Goal: Transaction & Acquisition: Book appointment/travel/reservation

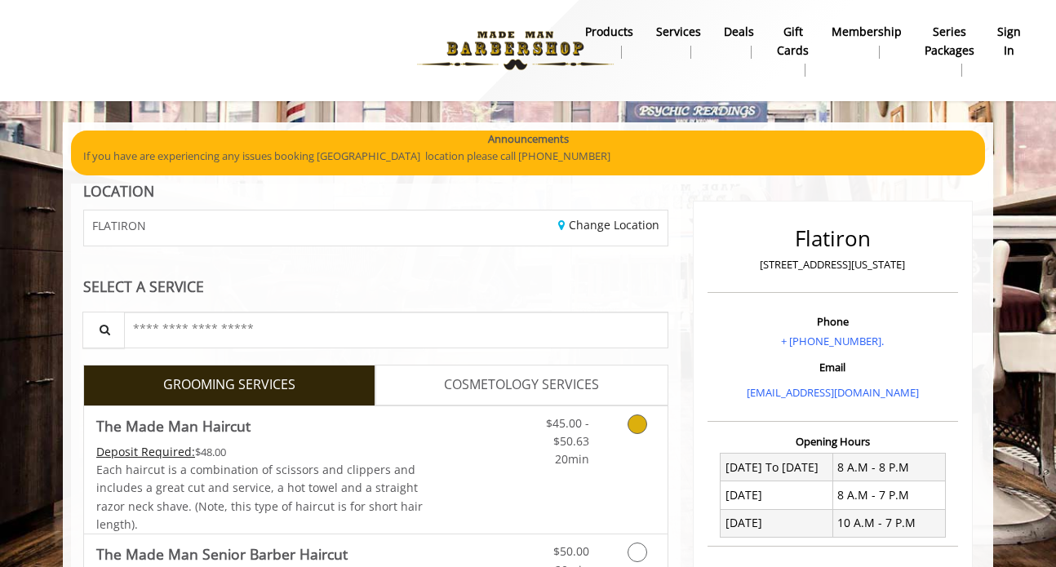
click at [637, 426] on icon "Grooming services" at bounding box center [638, 425] width 20 height 20
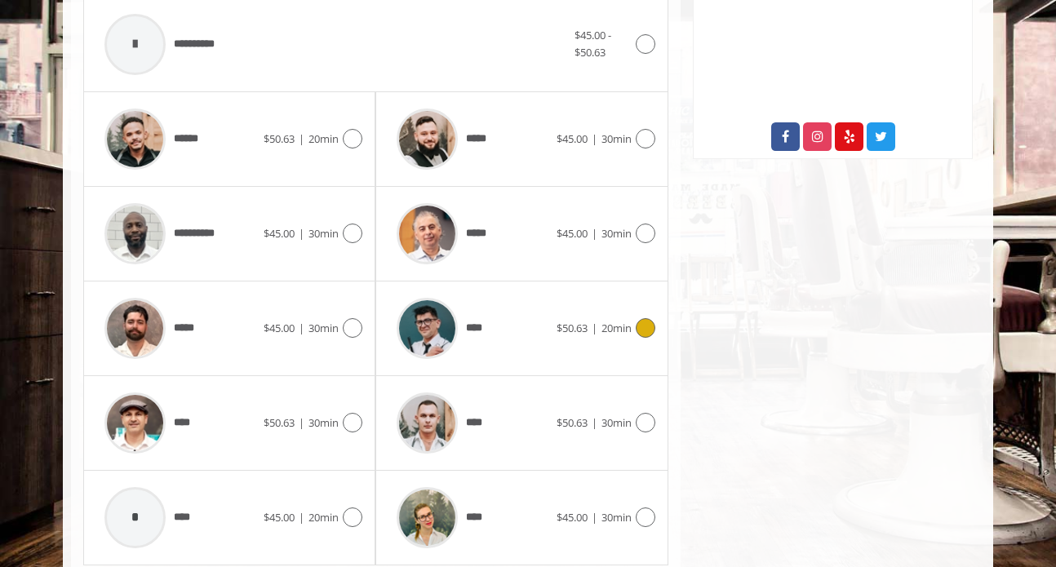
scroll to position [713, 0]
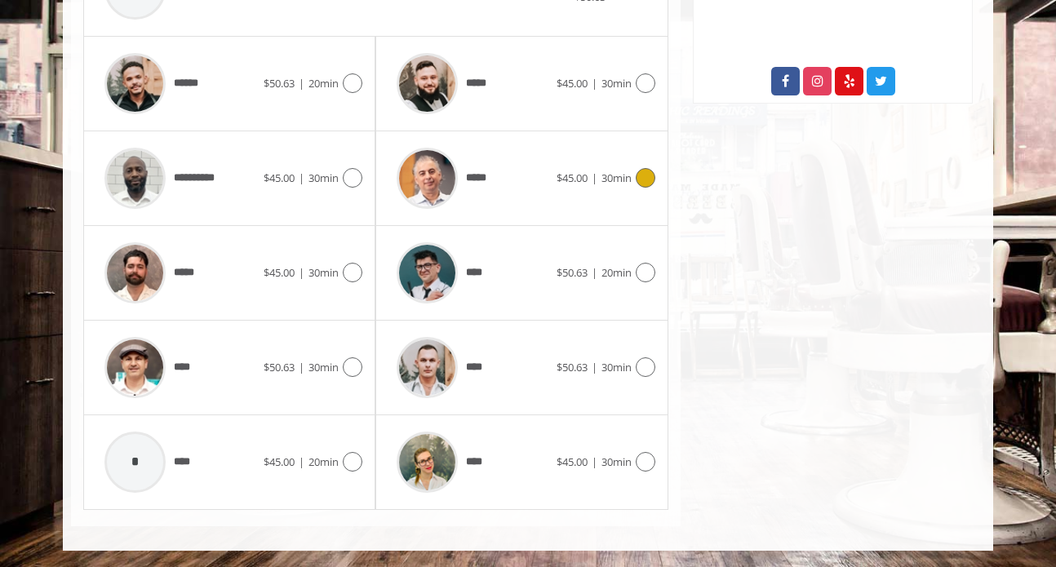
click at [636, 188] on div "$45.00 | 30min" at bounding box center [606, 178] width 99 height 20
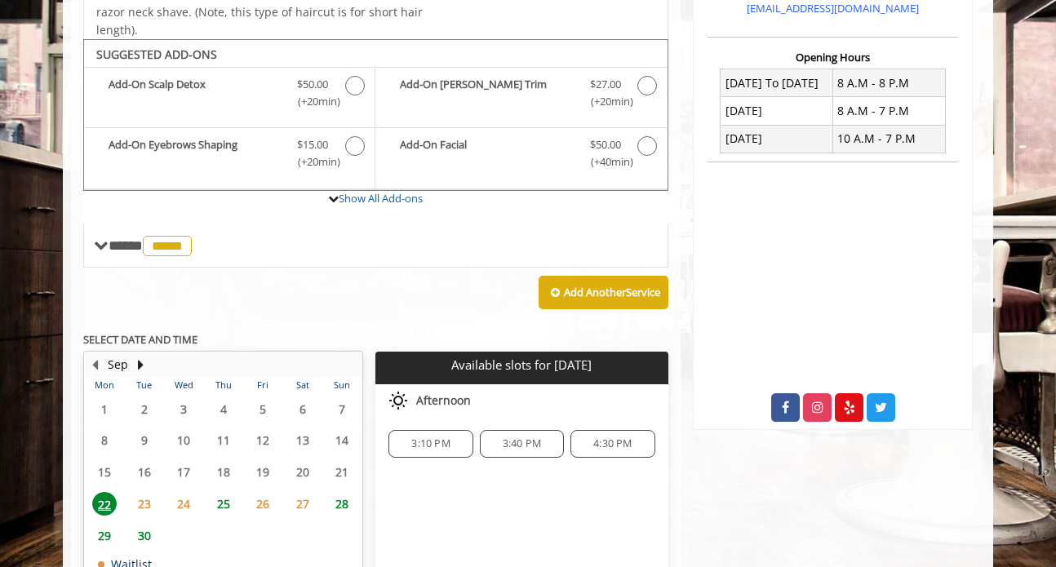
scroll to position [388, 0]
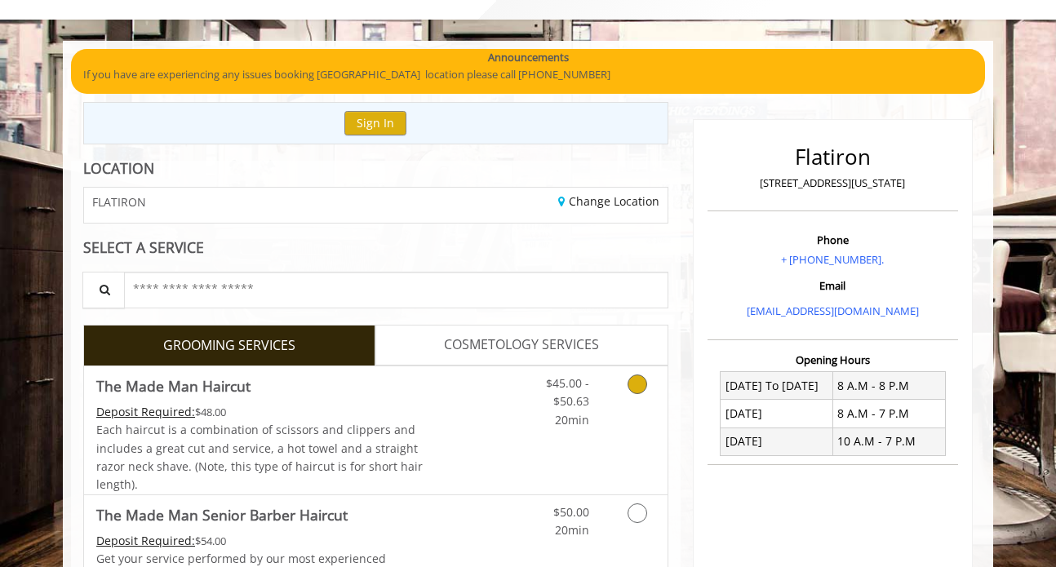
click at [641, 389] on icon "Grooming services" at bounding box center [638, 385] width 20 height 20
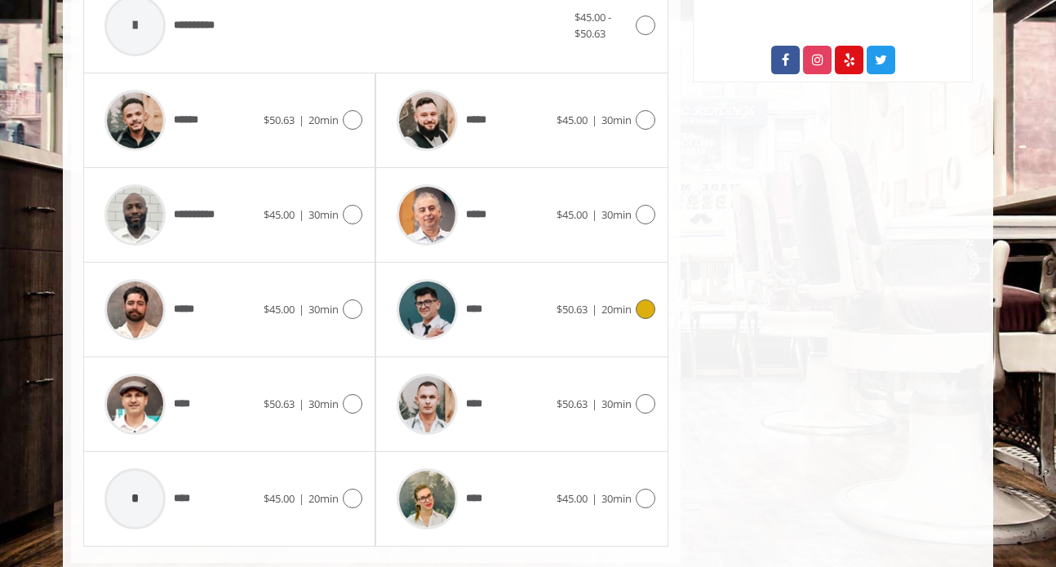
scroll to position [772, 0]
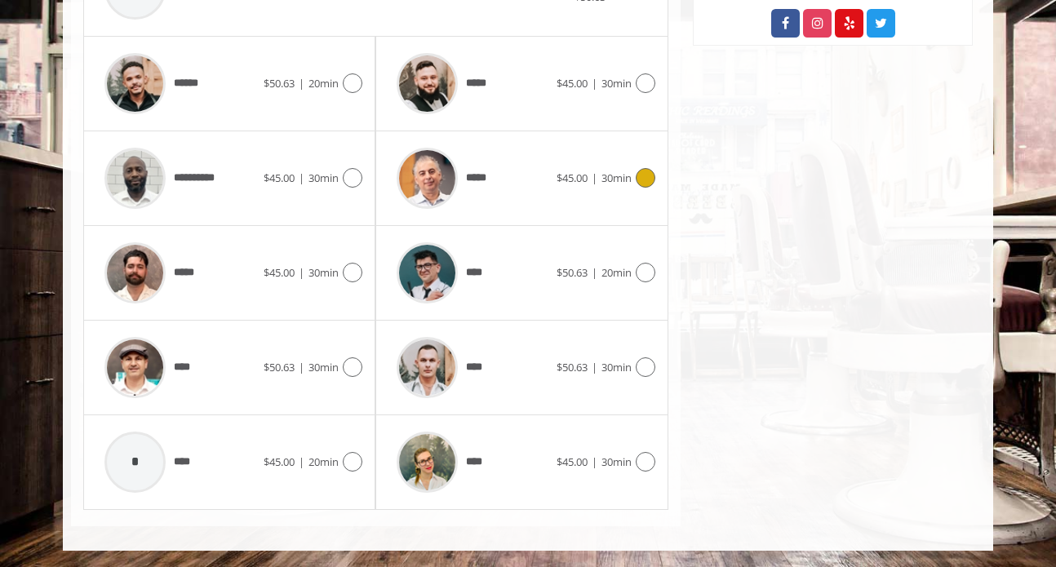
click at [648, 169] on icon at bounding box center [646, 178] width 20 height 20
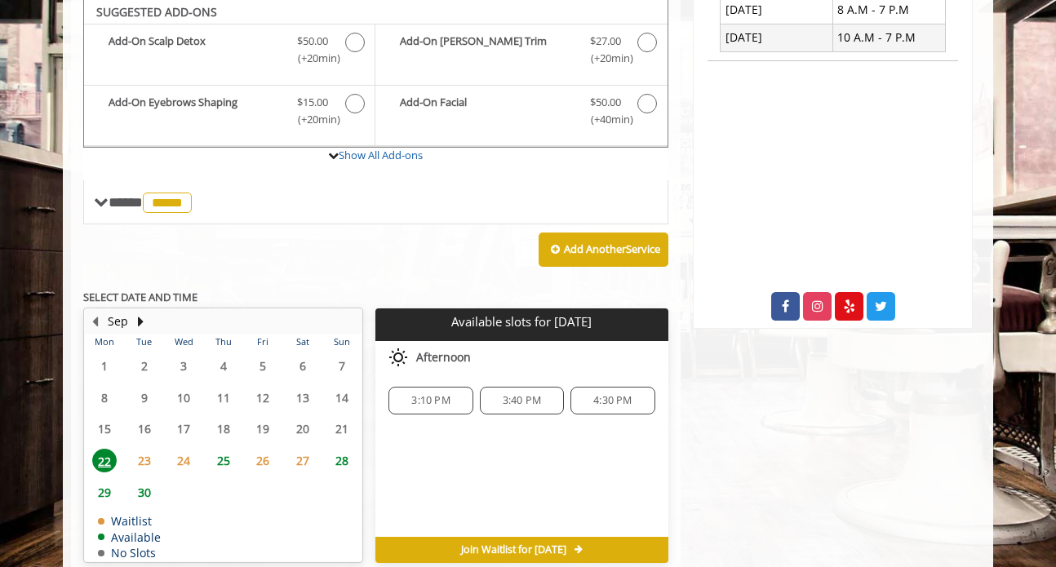
scroll to position [482, 0]
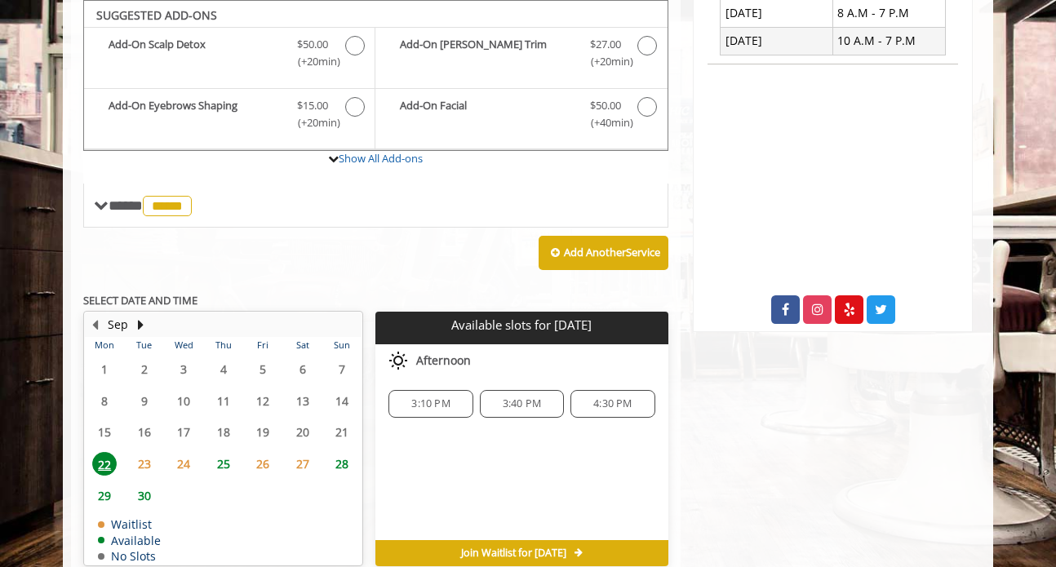
click at [441, 409] on span "3:10 PM" at bounding box center [430, 403] width 38 height 13
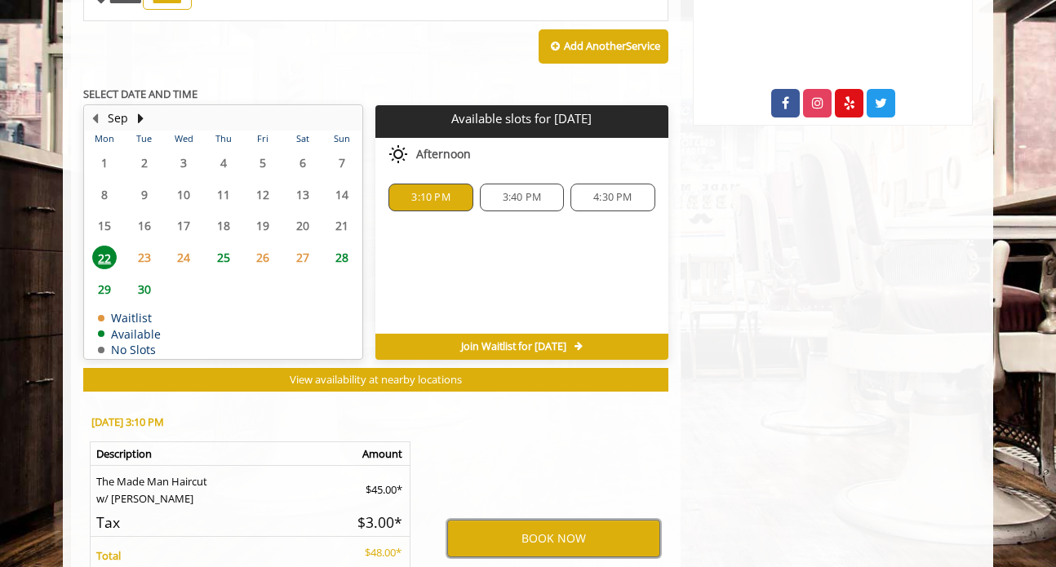
scroll to position [686, 0]
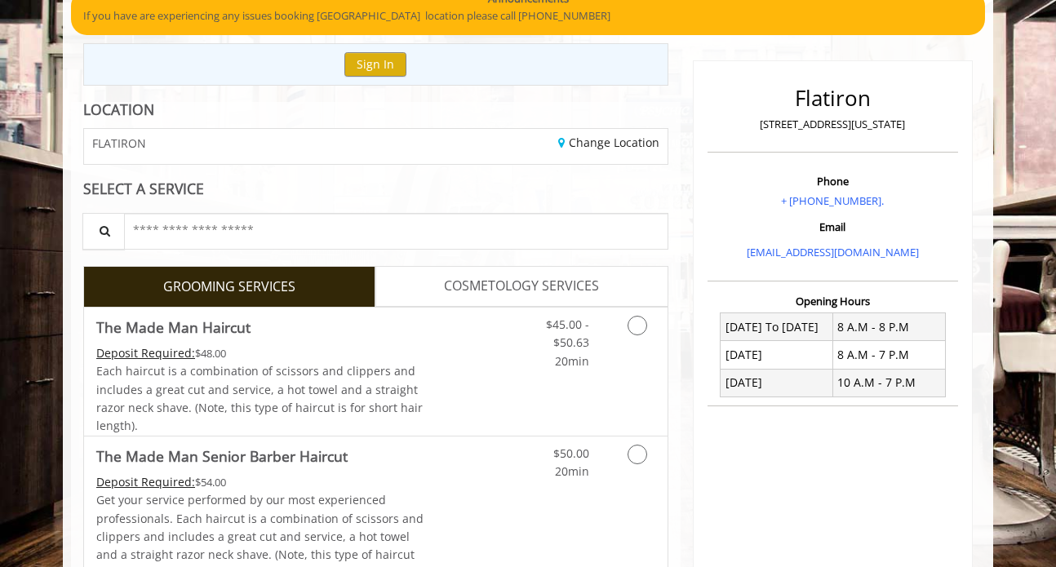
scroll to position [154, 0]
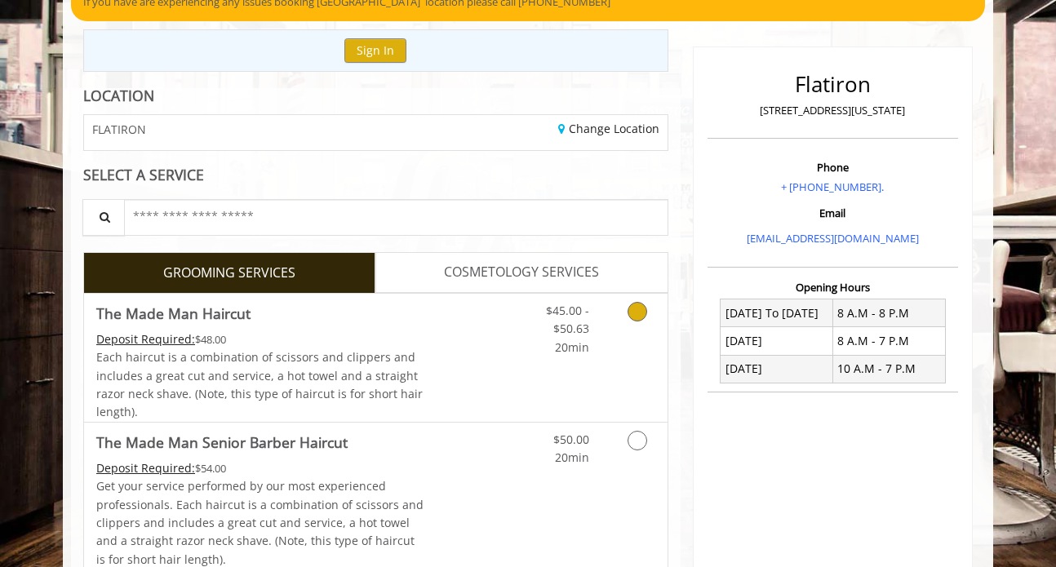
click at [635, 315] on icon "Grooming services" at bounding box center [638, 312] width 20 height 20
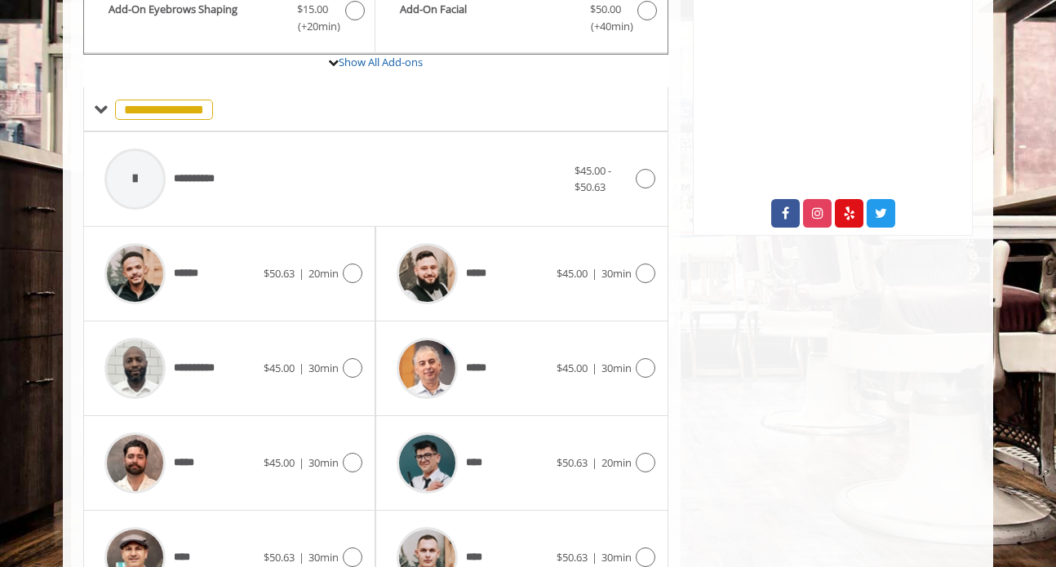
scroll to position [603, 0]
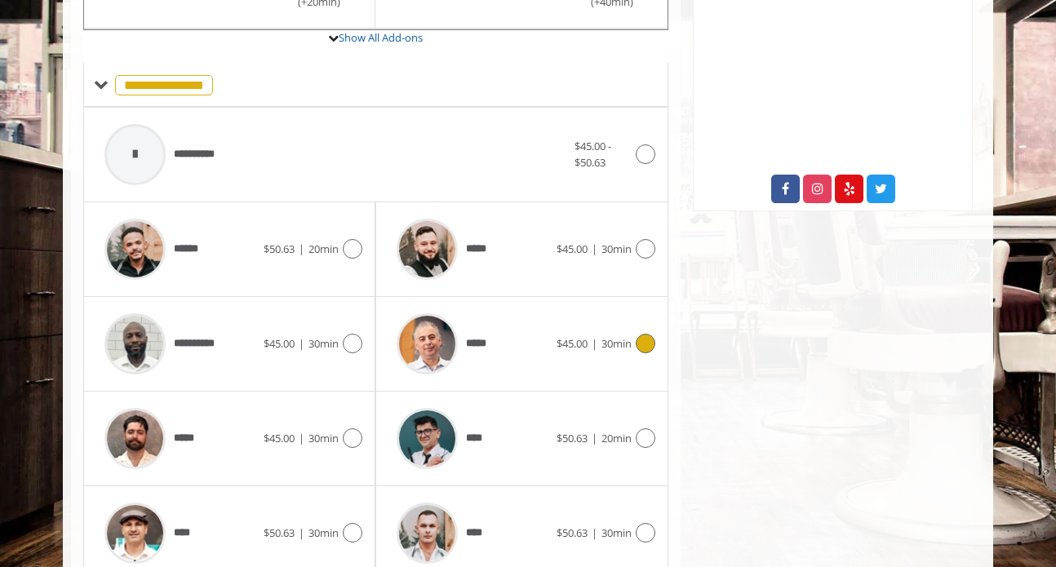
click at [642, 353] on div "$45.00 | 30min" at bounding box center [606, 344] width 99 height 20
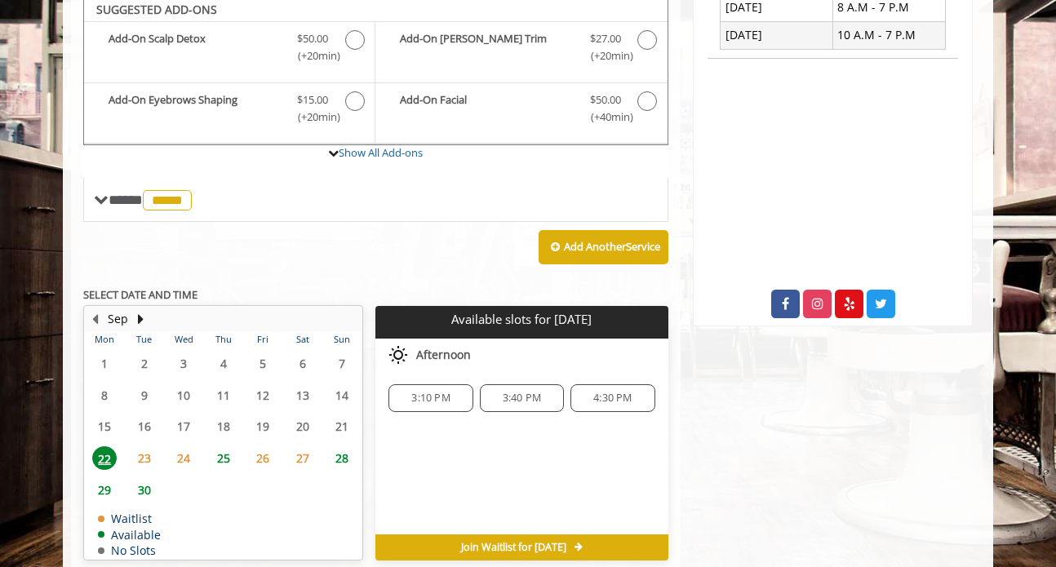
scroll to position [482, 0]
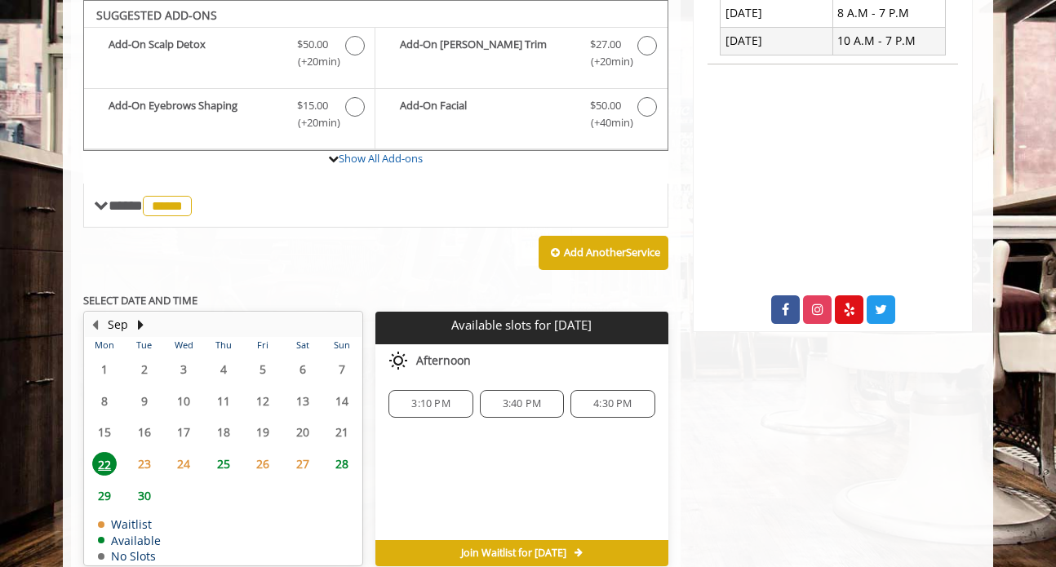
click at [537, 401] on span "3:40 PM" at bounding box center [522, 403] width 38 height 13
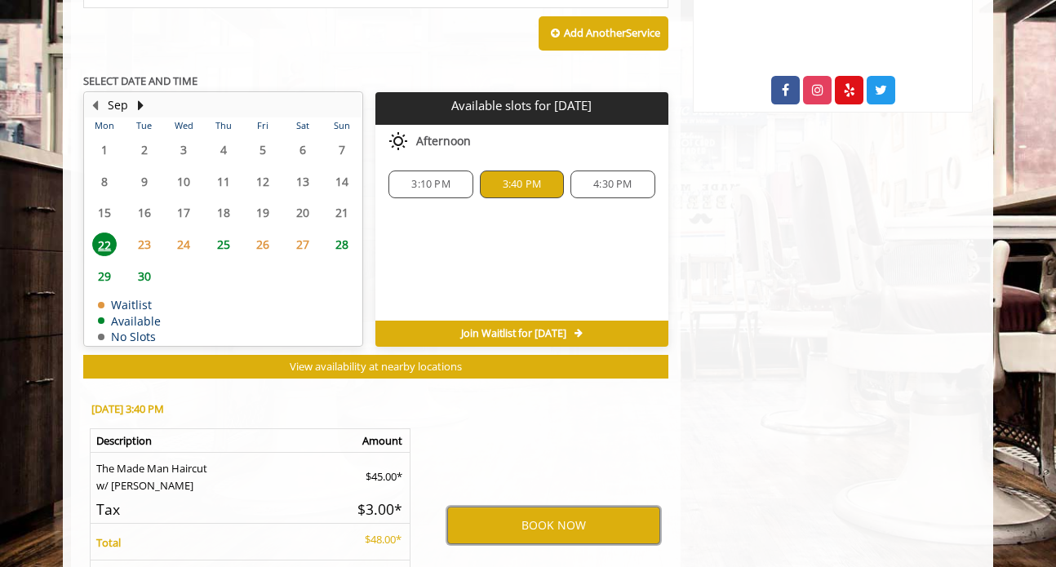
scroll to position [699, 0]
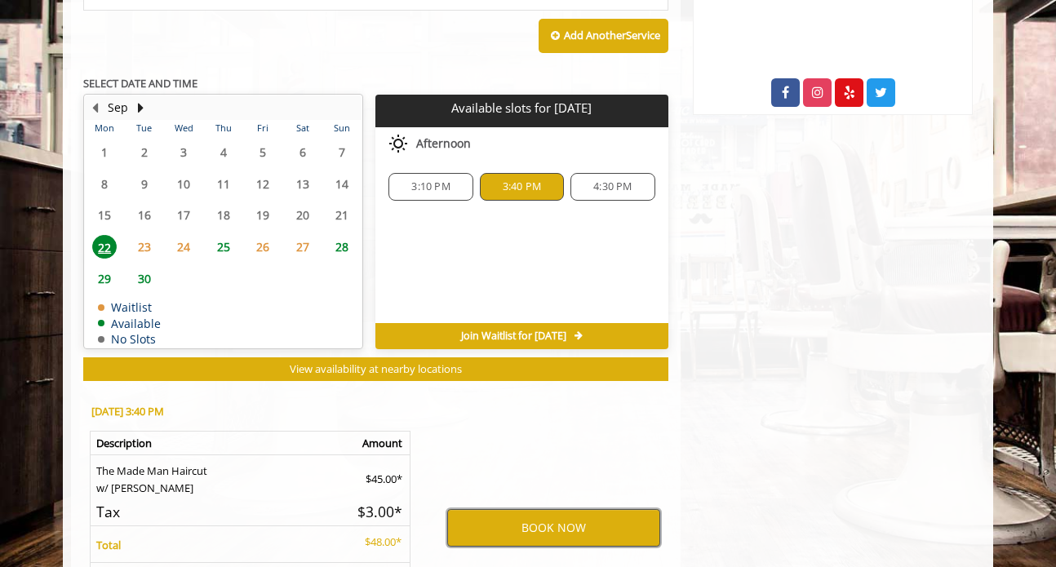
click at [558, 528] on button "BOOK NOW" at bounding box center [553, 528] width 213 height 38
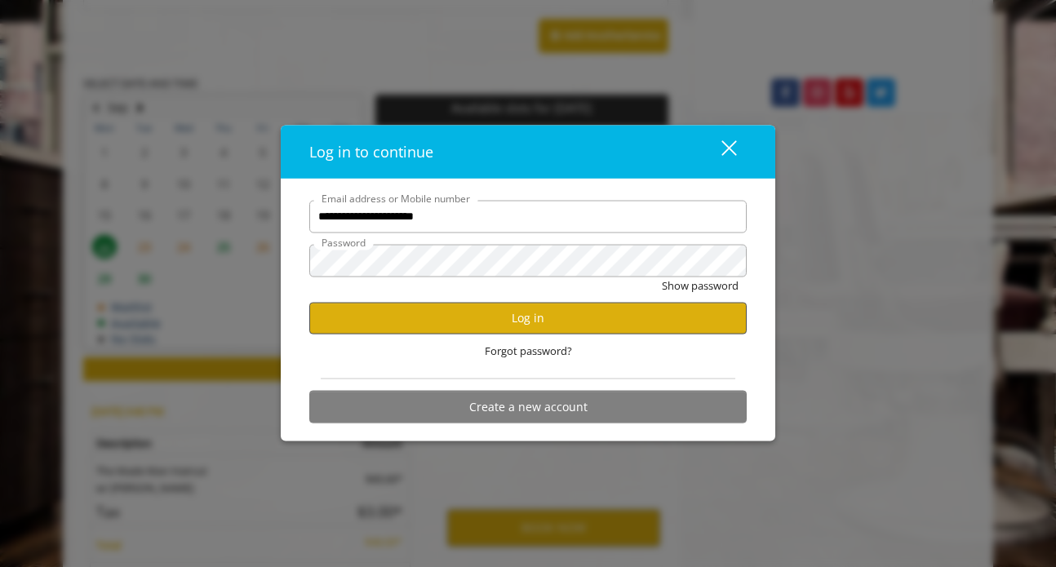
type input "**********"
click at [540, 326] on button "Log in" at bounding box center [527, 318] width 437 height 32
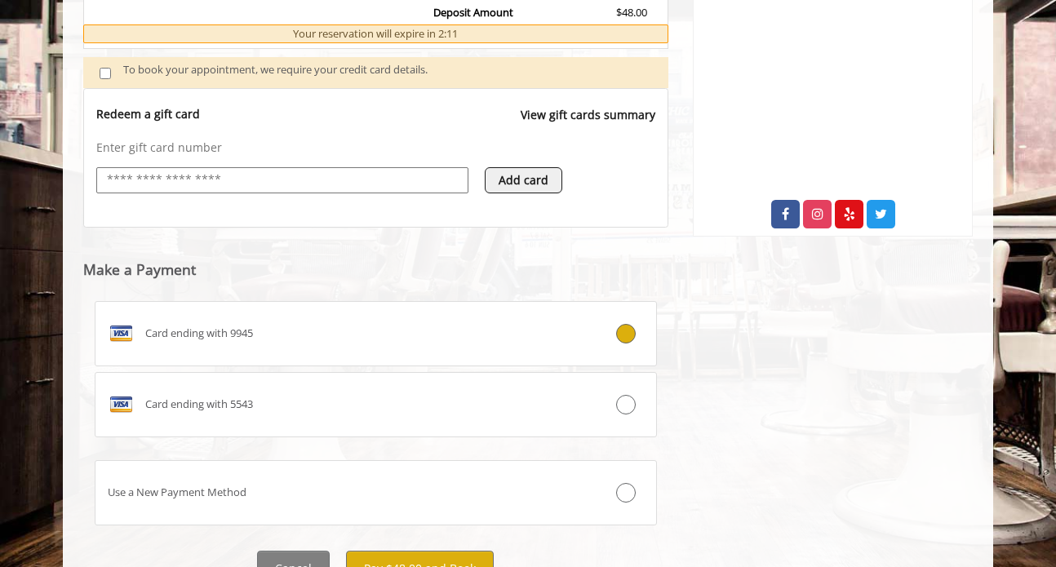
scroll to position [641, 0]
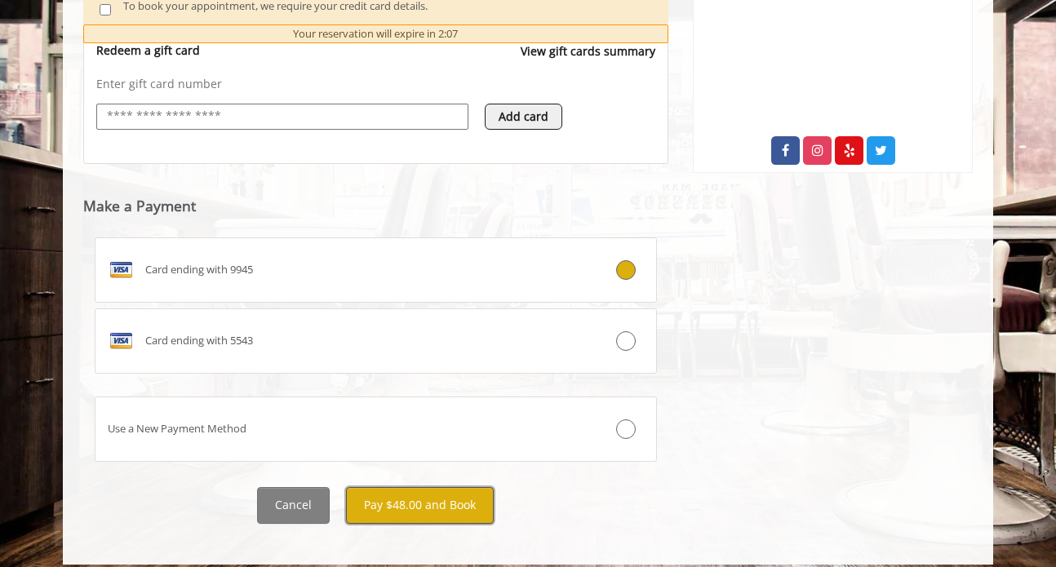
click at [424, 487] on button "Pay $48.00 and Book" at bounding box center [420, 505] width 148 height 37
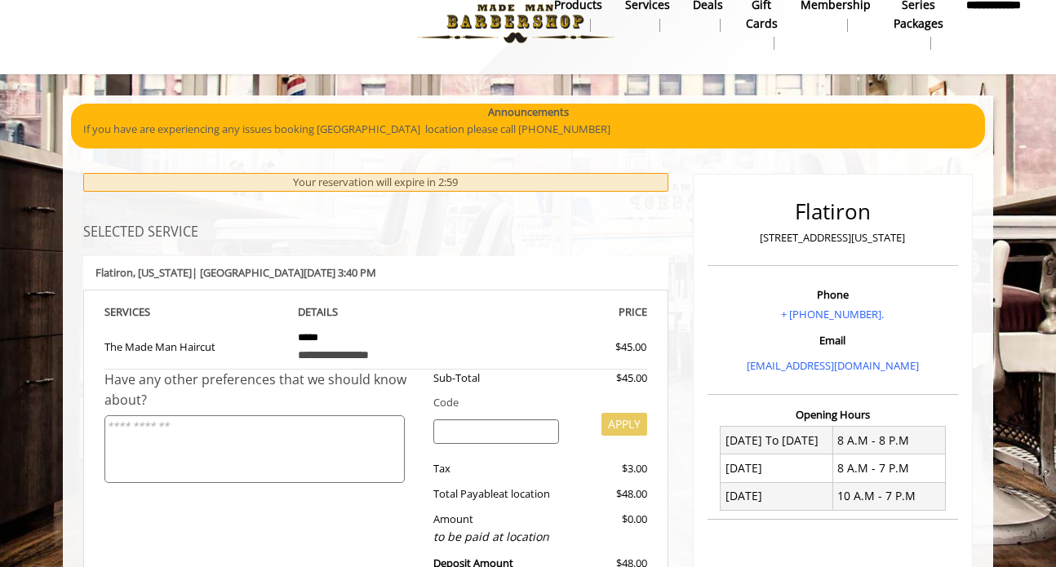
scroll to position [0, 0]
